Goal: Task Accomplishment & Management: Manage account settings

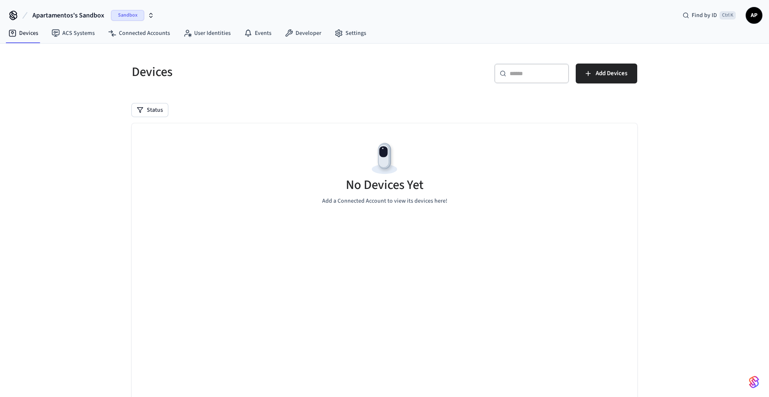
click at [82, 10] on span "Apartamentos's Sandbox" at bounding box center [68, 15] width 72 height 10
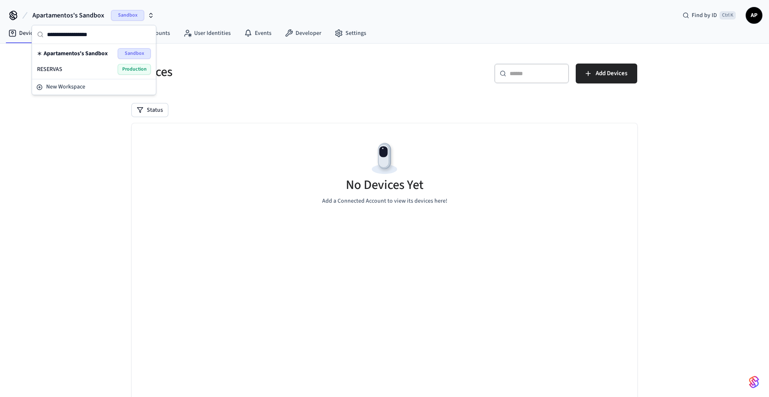
click at [88, 71] on div "RESERVAS Production" at bounding box center [94, 69] width 114 height 11
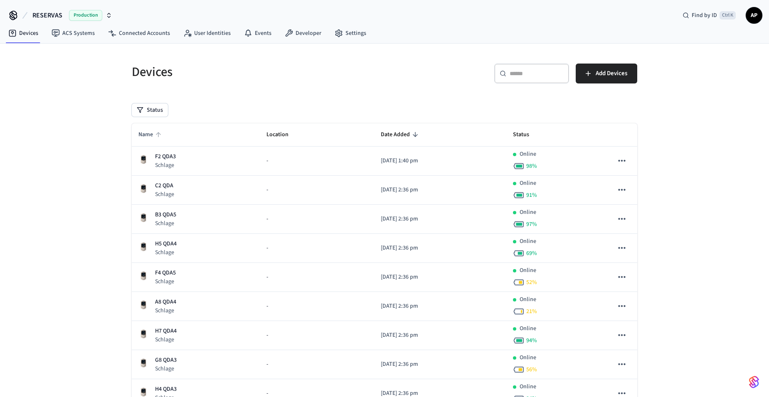
click at [153, 133] on span "Name" at bounding box center [150, 134] width 25 height 13
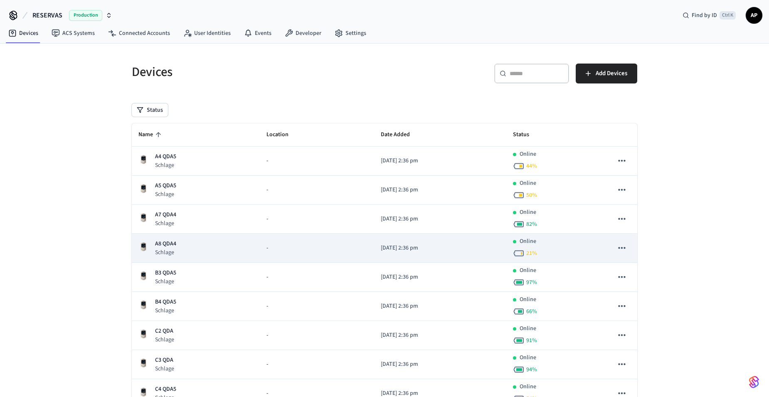
click at [165, 246] on p "A8 QDA4" at bounding box center [165, 244] width 21 height 9
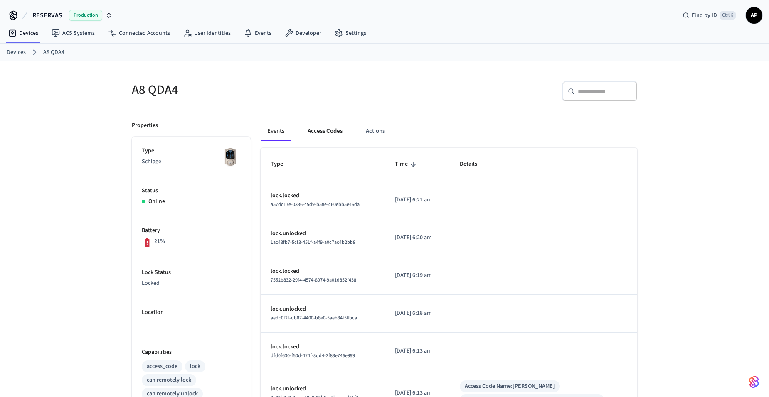
click at [331, 126] on button "Access Codes" at bounding box center [325, 131] width 48 height 20
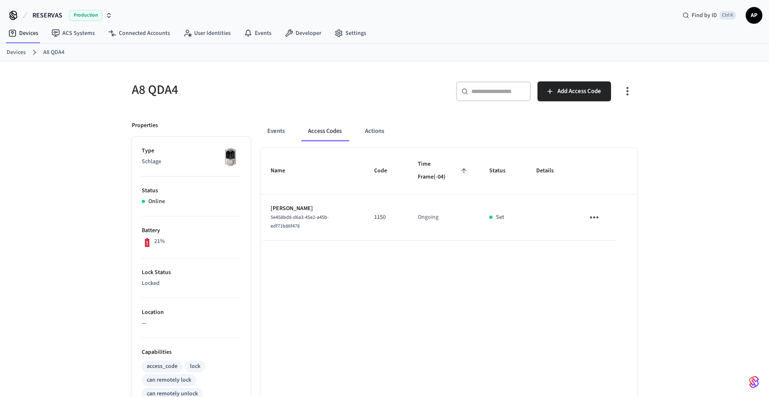
click at [598, 218] on icon "sticky table" at bounding box center [594, 218] width 9 height 2
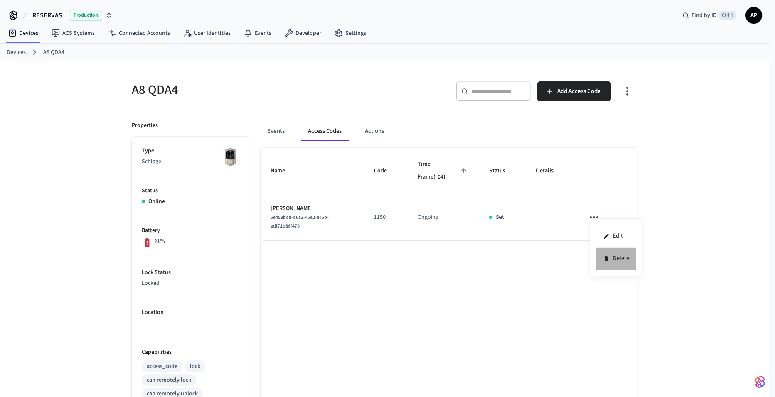
click at [613, 259] on li "Delete" at bounding box center [615, 259] width 39 height 22
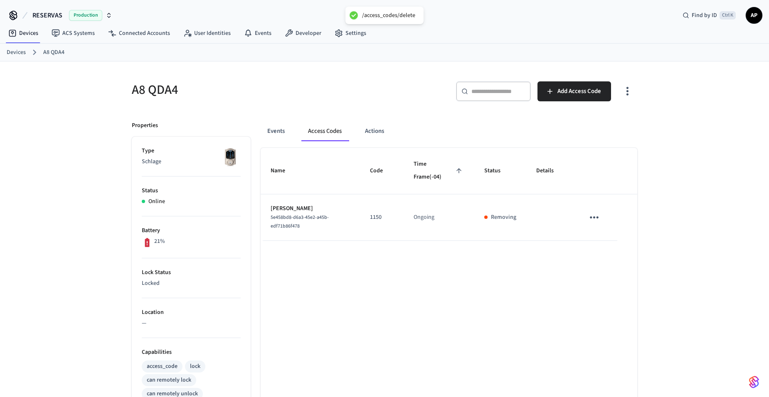
click at [14, 55] on link "Devices" at bounding box center [16, 52] width 19 height 9
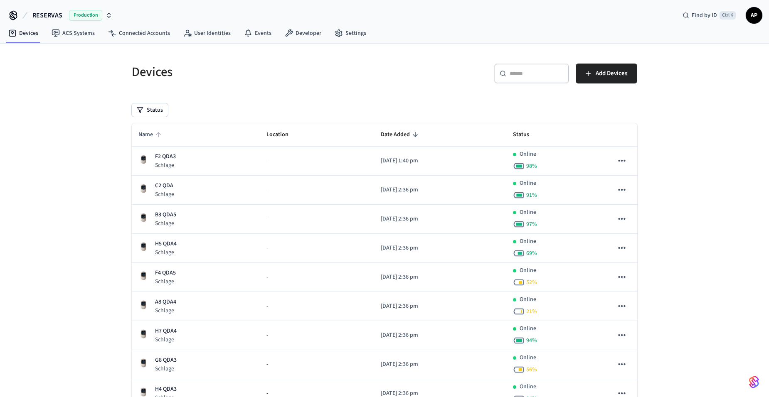
click at [149, 140] on span "Name" at bounding box center [150, 134] width 25 height 13
click at [150, 136] on span "Name" at bounding box center [150, 134] width 25 height 13
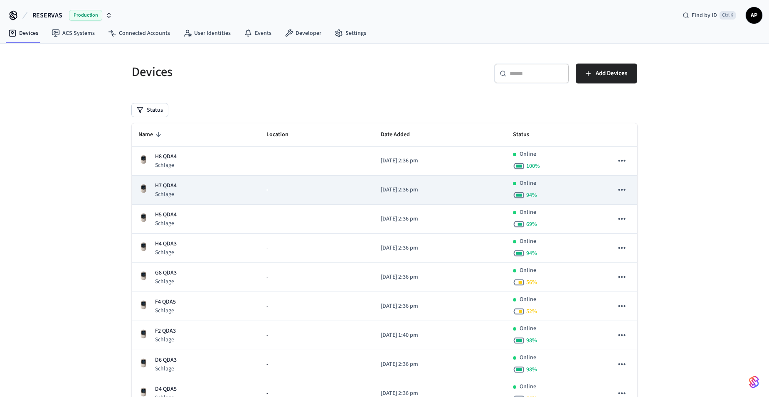
click at [176, 193] on p "Schlage" at bounding box center [166, 194] width 22 height 8
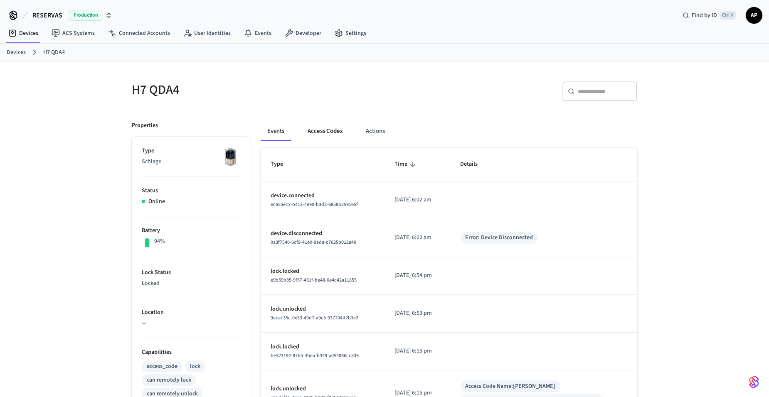
click at [323, 133] on button "Access Codes" at bounding box center [325, 131] width 48 height 20
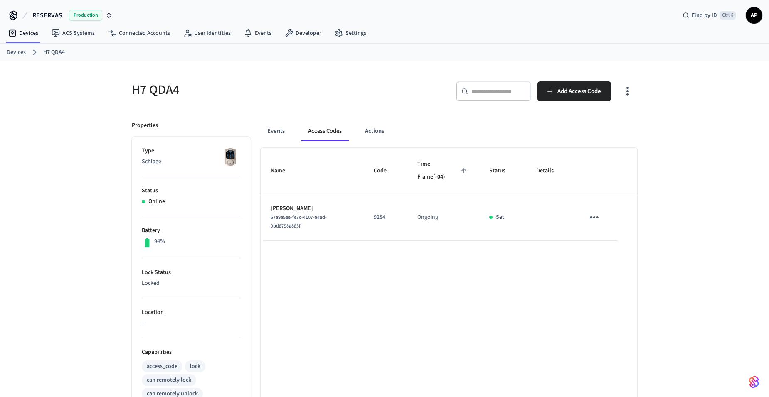
click at [594, 214] on icon "sticky table" at bounding box center [594, 217] width 13 height 13
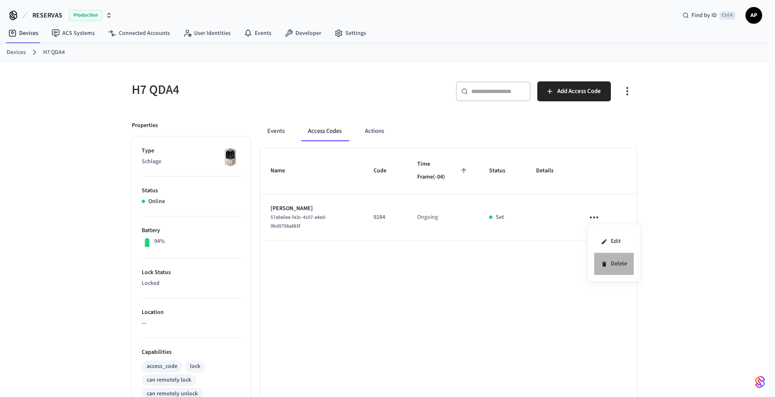
click at [604, 264] on icon at bounding box center [604, 264] width 4 height 5
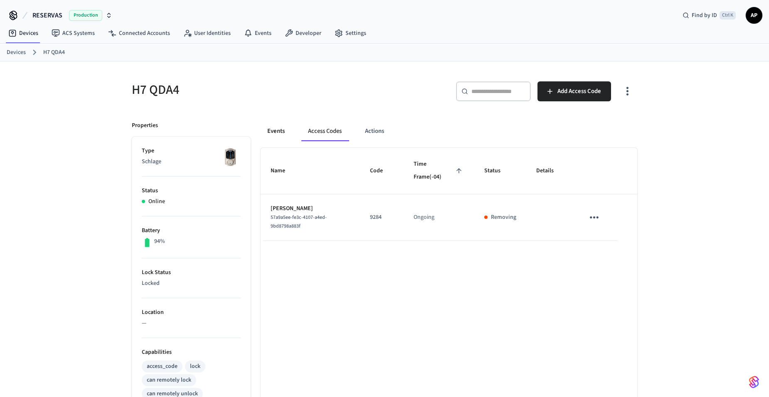
click at [274, 131] on button "Events" at bounding box center [276, 131] width 31 height 20
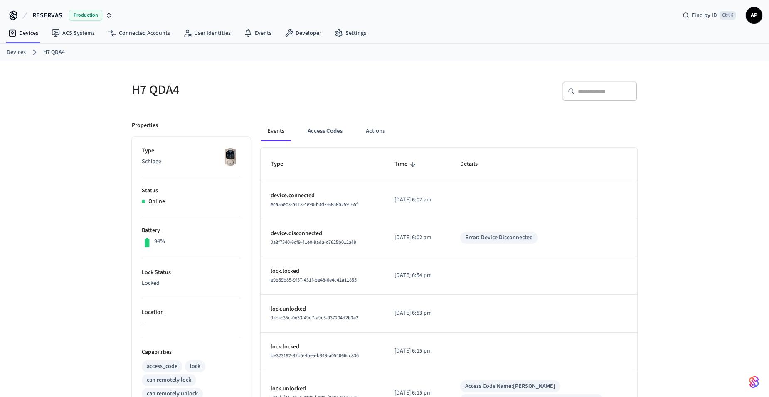
click at [20, 50] on link "Devices" at bounding box center [16, 52] width 19 height 9
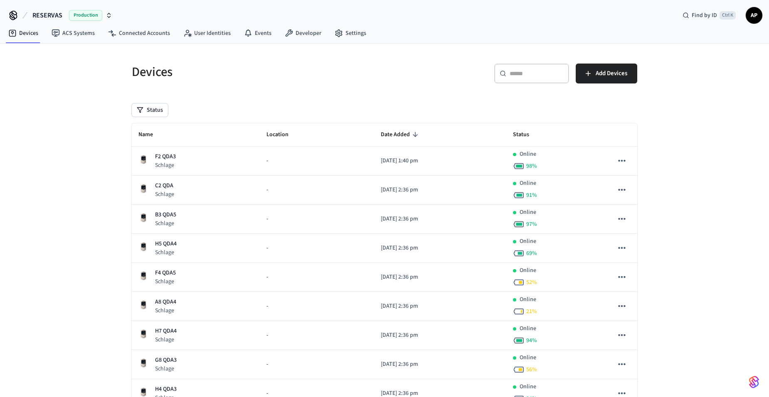
click at [141, 128] on th "Name" at bounding box center [196, 134] width 128 height 23
click at [145, 133] on span "Name" at bounding box center [150, 134] width 25 height 13
